Goal: Task Accomplishment & Management: Manage account settings

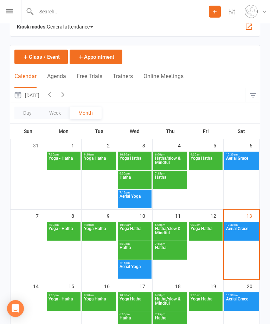
scroll to position [16, 0]
click at [67, 95] on icon "button" at bounding box center [63, 95] width 8 height 8
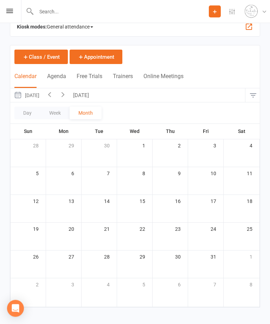
scroll to position [16, 0]
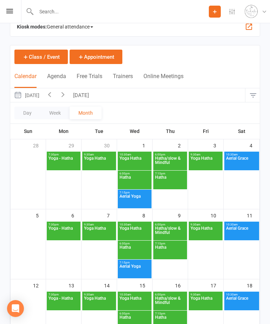
click at [244, 164] on span "Aerial Grace" at bounding box center [242, 162] width 32 height 13
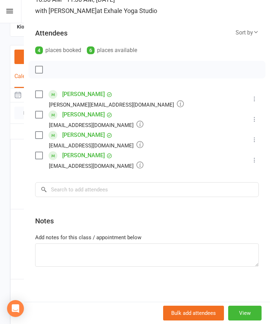
scroll to position [75, 0]
click at [82, 257] on textarea at bounding box center [146, 254] width 223 height 23
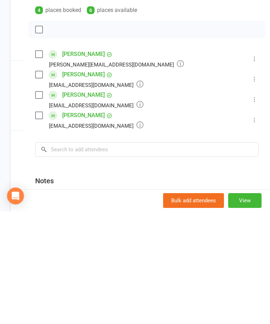
scroll to position [0, 0]
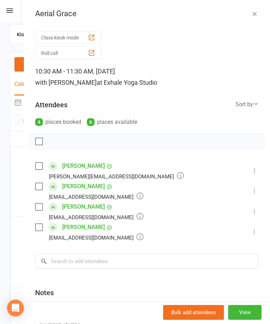
type textarea "[PERSON_NAME]"
click at [258, 14] on icon "button" at bounding box center [254, 14] width 7 height 7
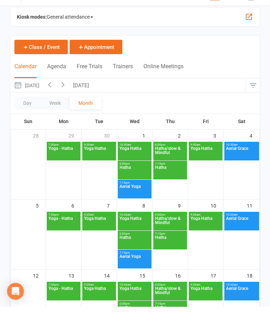
scroll to position [39, 0]
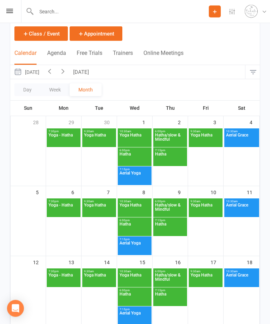
click at [245, 279] on span "Aerial Grace" at bounding box center [242, 279] width 32 height 13
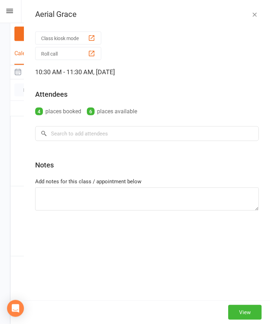
scroll to position [39, 0]
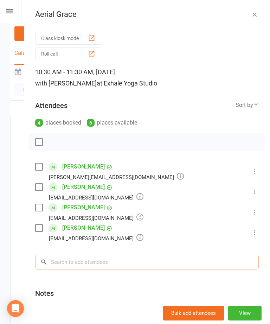
click at [97, 265] on input "search" at bounding box center [146, 261] width 223 height 15
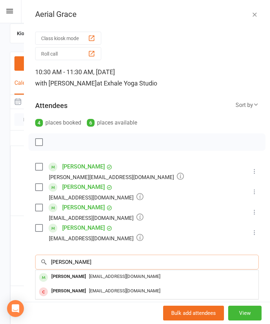
type input "[PERSON_NAME]"
click at [257, 14] on icon "button" at bounding box center [254, 14] width 7 height 7
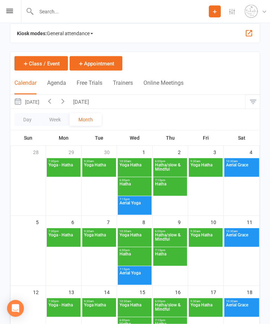
scroll to position [10, 0]
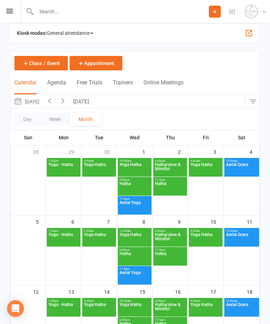
click at [67, 104] on icon "button" at bounding box center [63, 101] width 8 height 8
click at [246, 174] on span "Aerial Grace" at bounding box center [242, 168] width 32 height 13
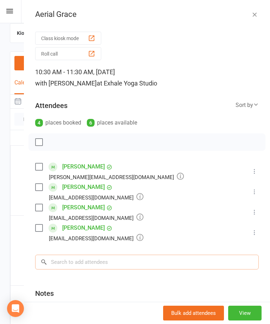
click at [108, 267] on input "search" at bounding box center [146, 261] width 223 height 15
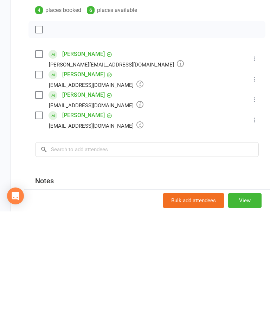
click at [81, 301] on div "Bulk add attendees View" at bounding box center [147, 312] width 246 height 22
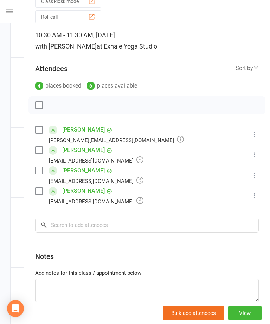
scroll to position [48, 0]
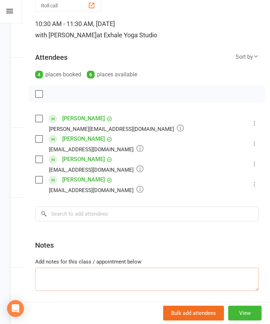
click at [91, 280] on textarea at bounding box center [146, 278] width 223 height 23
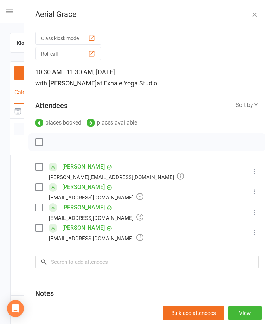
scroll to position [0, 0]
type textarea "[PERSON_NAME]"
click at [253, 13] on icon "button" at bounding box center [254, 14] width 7 height 7
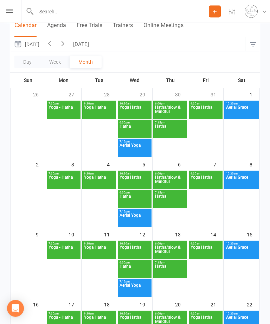
scroll to position [67, 0]
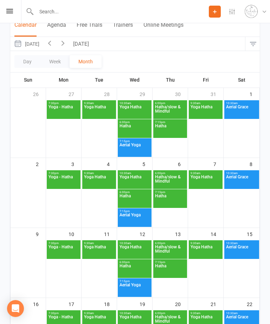
click at [245, 250] on span "Aerial Grace" at bounding box center [242, 251] width 32 height 13
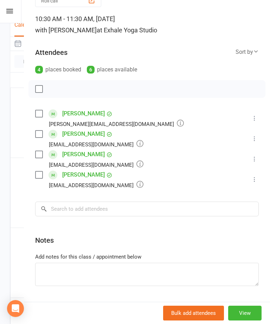
scroll to position [53, 0]
click at [123, 277] on textarea at bounding box center [146, 274] width 223 height 23
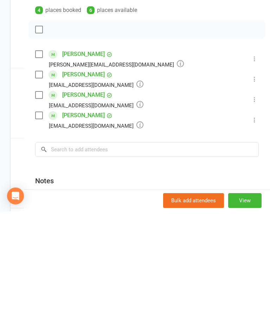
scroll to position [0, 0]
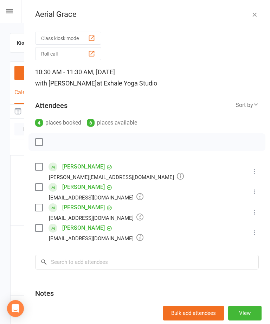
type textarea "[PERSON_NAME]"
click at [255, 18] on icon "button" at bounding box center [254, 14] width 7 height 7
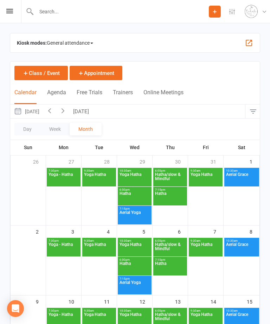
click at [19, 10] on div "Prospect Member Non-attending contact Class / event Appointment Task Membership…" at bounding box center [135, 11] width 270 height 23
click at [53, 113] on icon "button" at bounding box center [50, 110] width 8 height 8
click at [53, 109] on icon "button" at bounding box center [50, 110] width 8 height 8
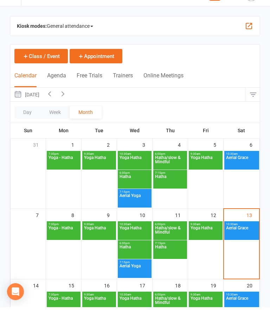
scroll to position [17, 0]
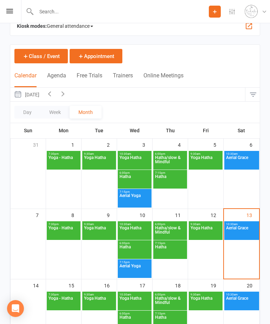
click at [241, 234] on span "Aerial Grace" at bounding box center [242, 232] width 32 height 13
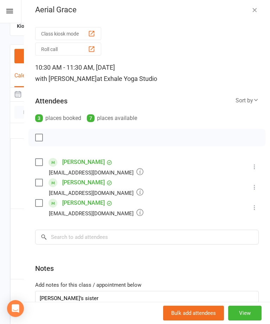
scroll to position [4, 0]
click at [270, 295] on div "Class kiosk mode Roll call 10:30 AM - 11:30 AM, [DATE] with [PERSON_NAME] at Ex…" at bounding box center [147, 187] width 246 height 324
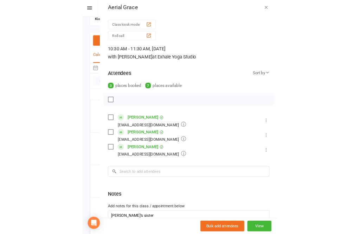
scroll to position [32, 0]
